Goal: Transaction & Acquisition: Purchase product/service

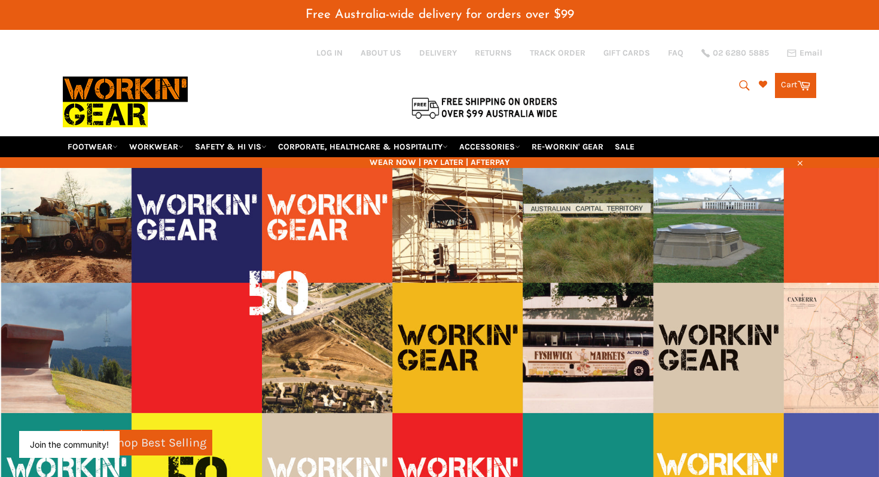
click at [739, 83] on icon "submit" at bounding box center [744, 85] width 13 height 13
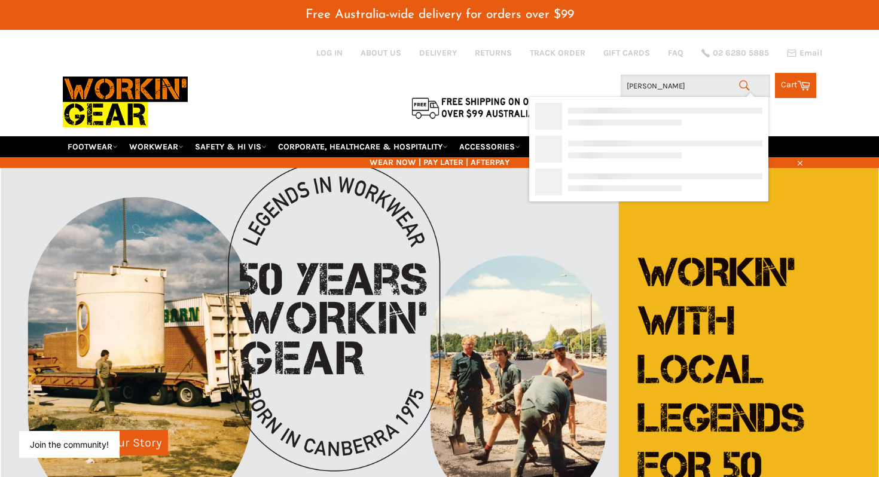
type input "[PERSON_NAME]"
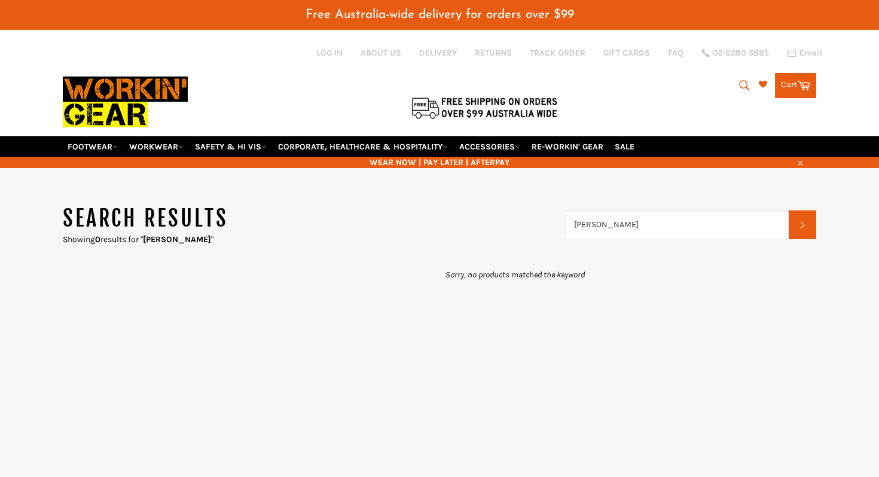
drag, startPoint x: 648, startPoint y: 211, endPoint x: 573, endPoint y: 210, distance: 74.2
click at [573, 210] on input "[PERSON_NAME]" at bounding box center [677, 224] width 224 height 29
click at [499, 139] on link "ACCESSORIES" at bounding box center [489, 146] width 71 height 21
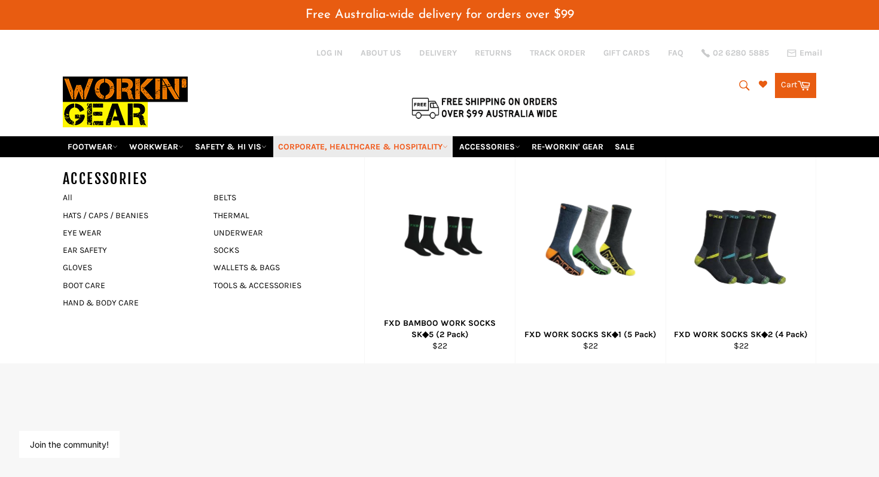
click at [408, 136] on link "CORPORATE, HEALTHCARE & HOSPITALITY" at bounding box center [362, 146] width 179 height 21
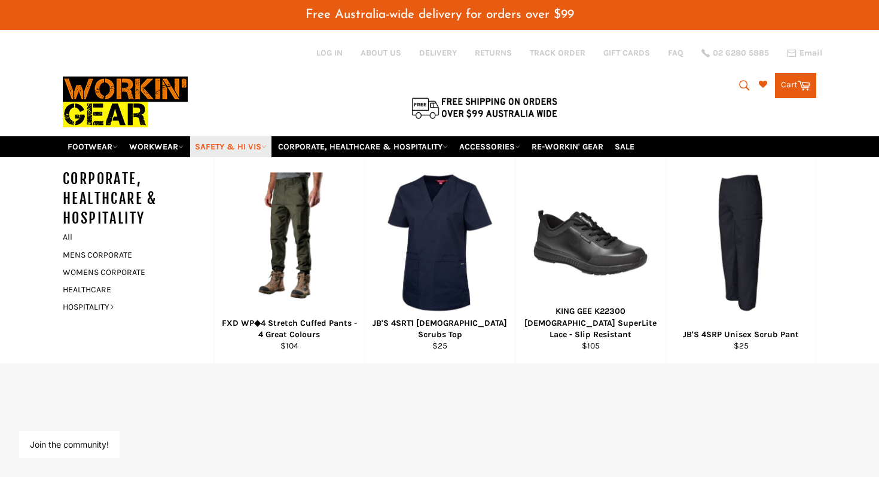
click at [206, 136] on link "SAFETY & HI VIS" at bounding box center [230, 146] width 81 height 21
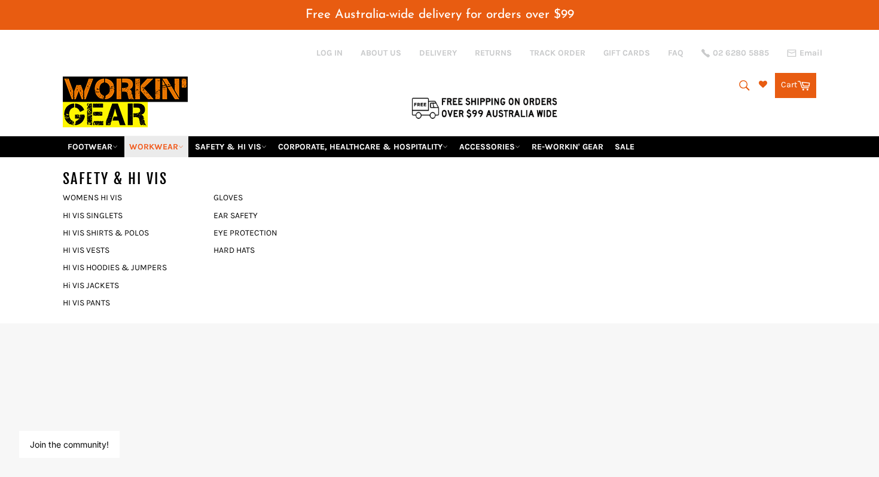
click at [162, 136] on link "WORKWEAR" at bounding box center [156, 146] width 64 height 21
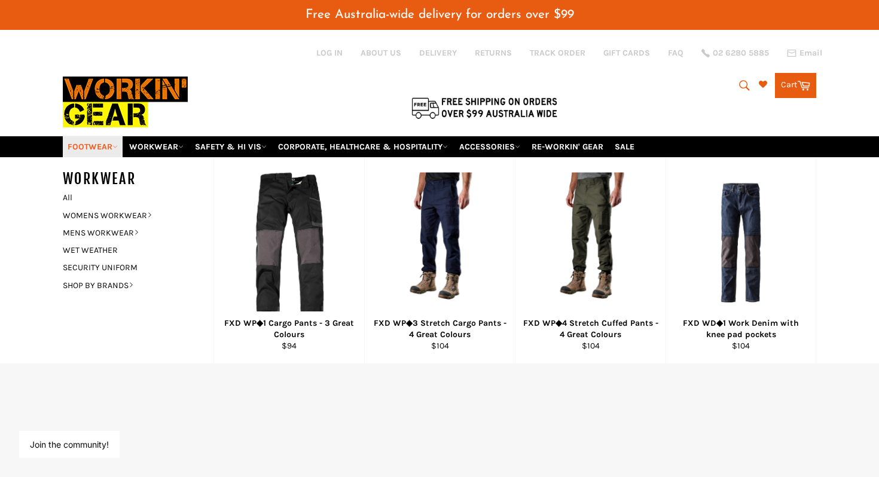
click at [117, 136] on link "FOOTWEAR" at bounding box center [93, 146] width 60 height 21
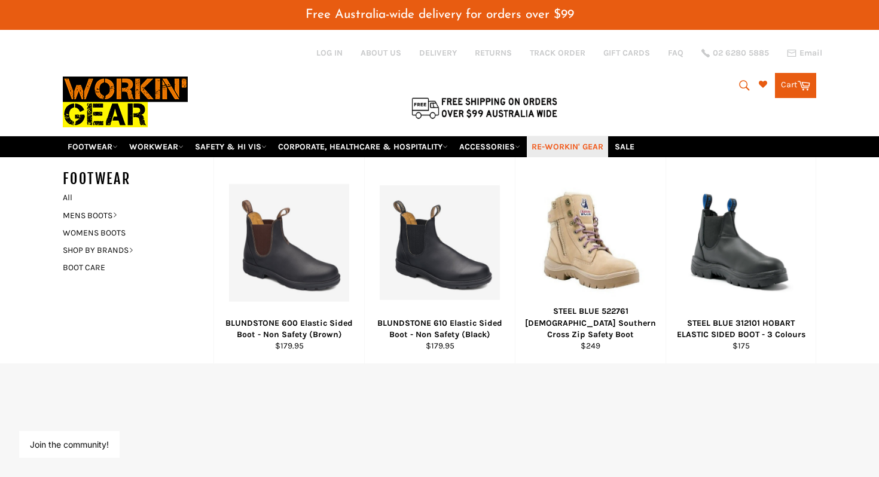
click at [600, 136] on link "RE-WORKIN' GEAR" at bounding box center [567, 146] width 81 height 21
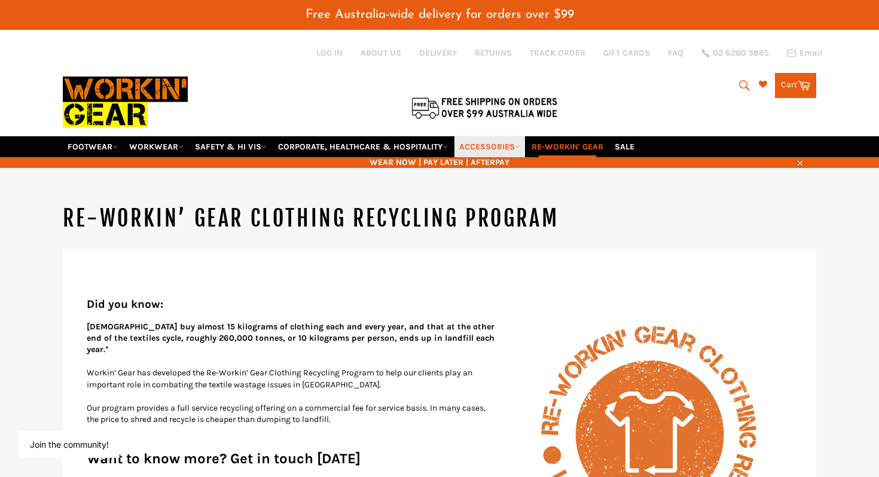
click at [496, 136] on link "ACCESSORIES" at bounding box center [489, 146] width 71 height 21
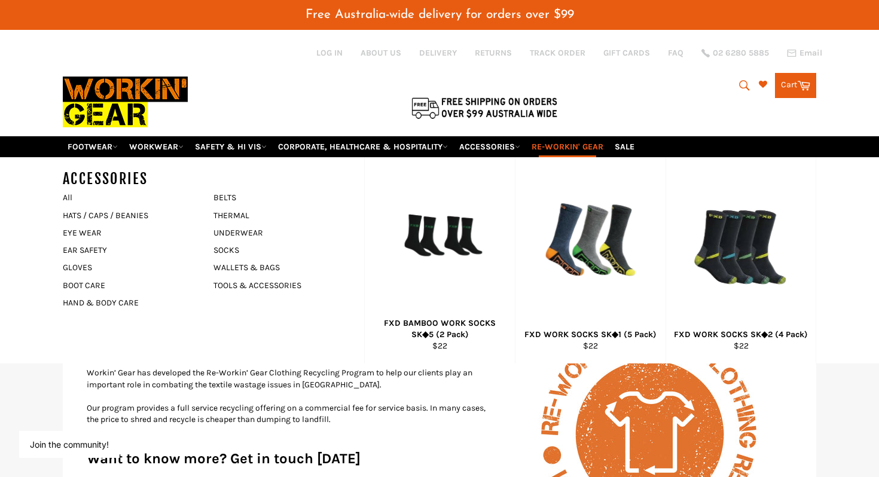
click at [738, 81] on icon "submit" at bounding box center [744, 85] width 13 height 13
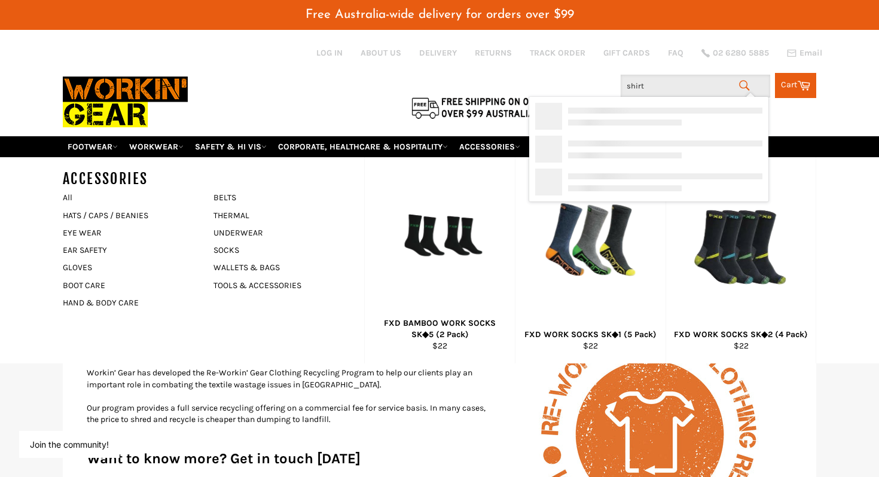
type input "shirts"
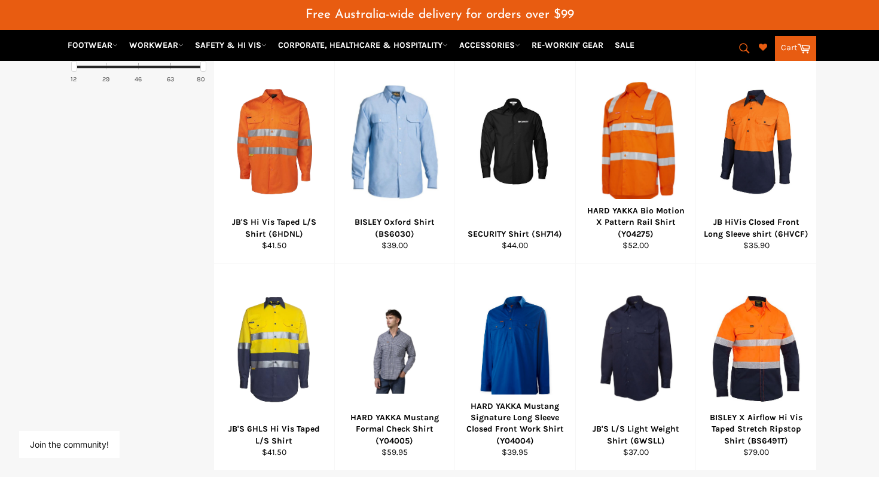
scroll to position [838, 0]
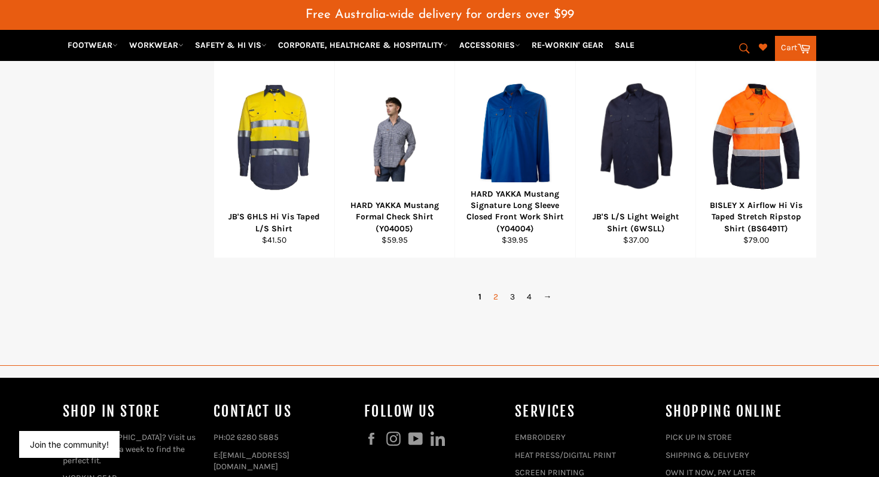
click at [495, 288] on link "2" at bounding box center [495, 296] width 17 height 17
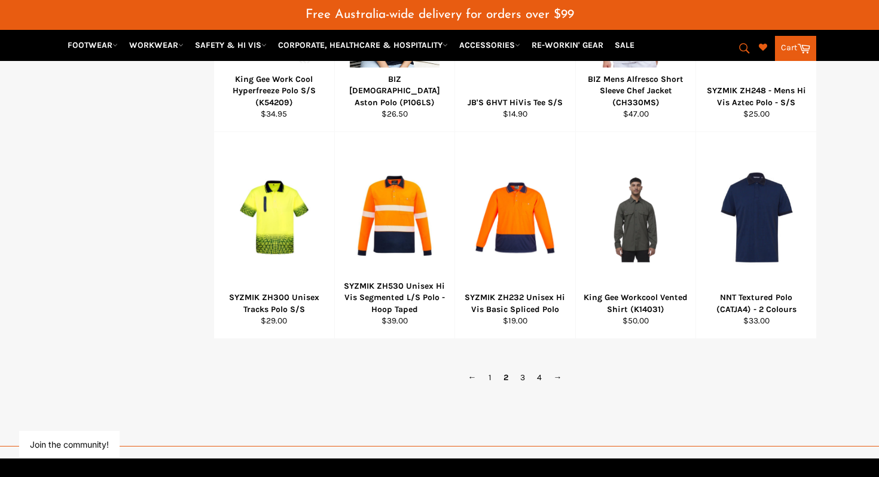
scroll to position [817, 0]
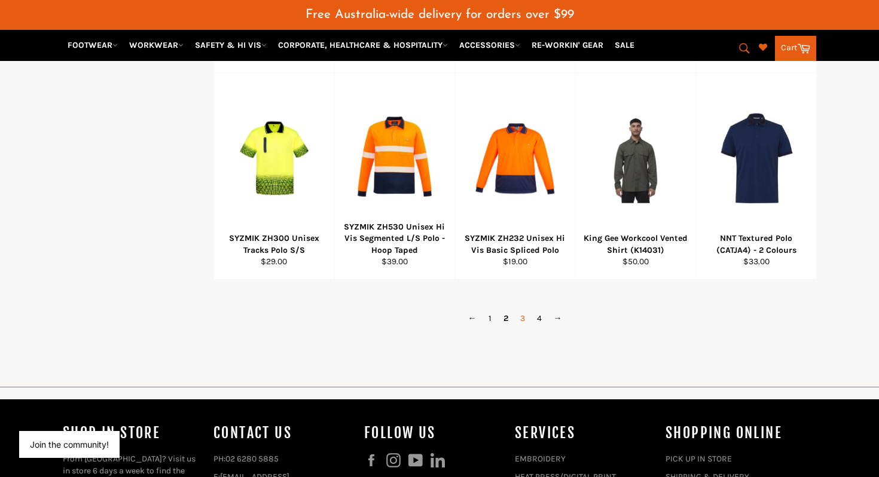
click at [525, 310] on link "3" at bounding box center [522, 318] width 17 height 17
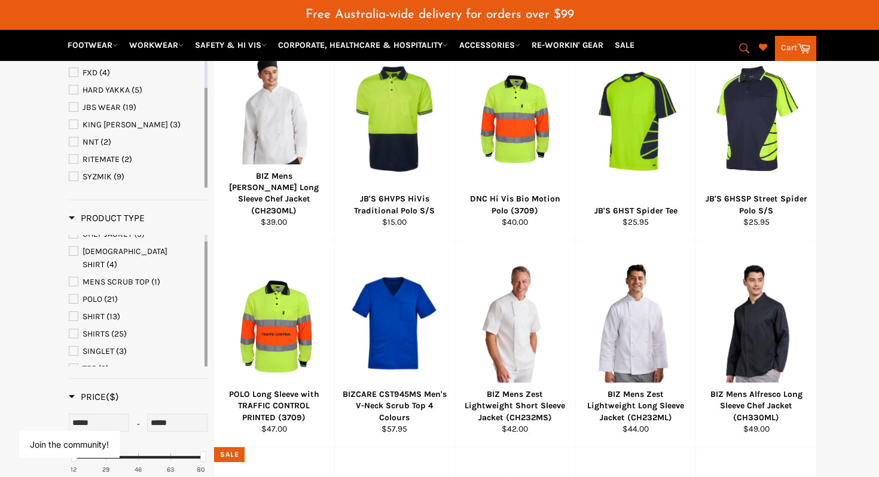
scroll to position [238, 0]
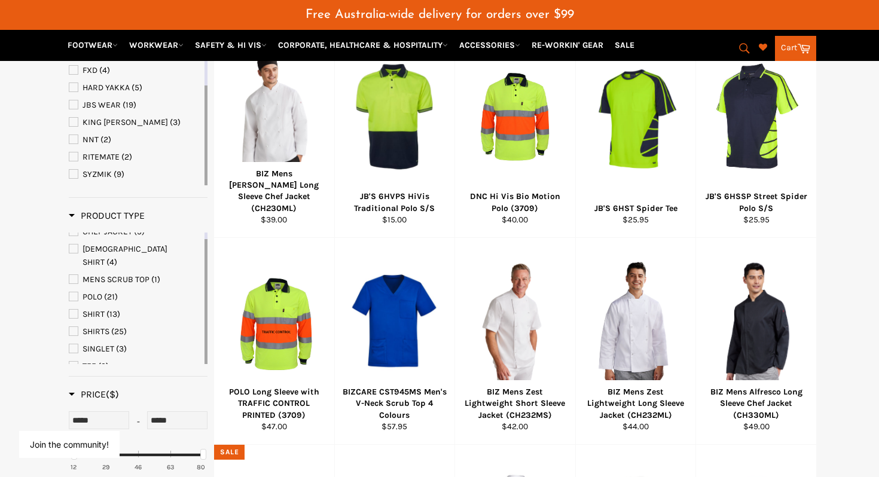
click at [75, 362] on span "TEE" at bounding box center [73, 366] width 8 height 8
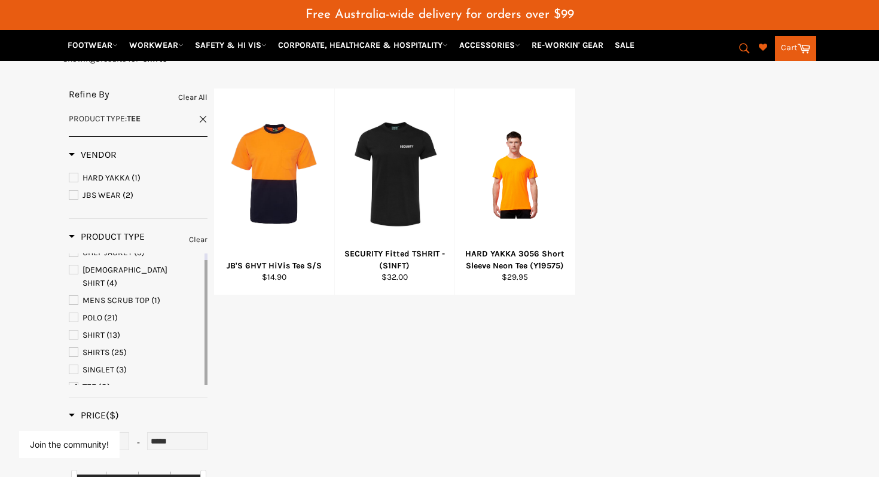
scroll to position [166, 0]
